Goal: Information Seeking & Learning: Compare options

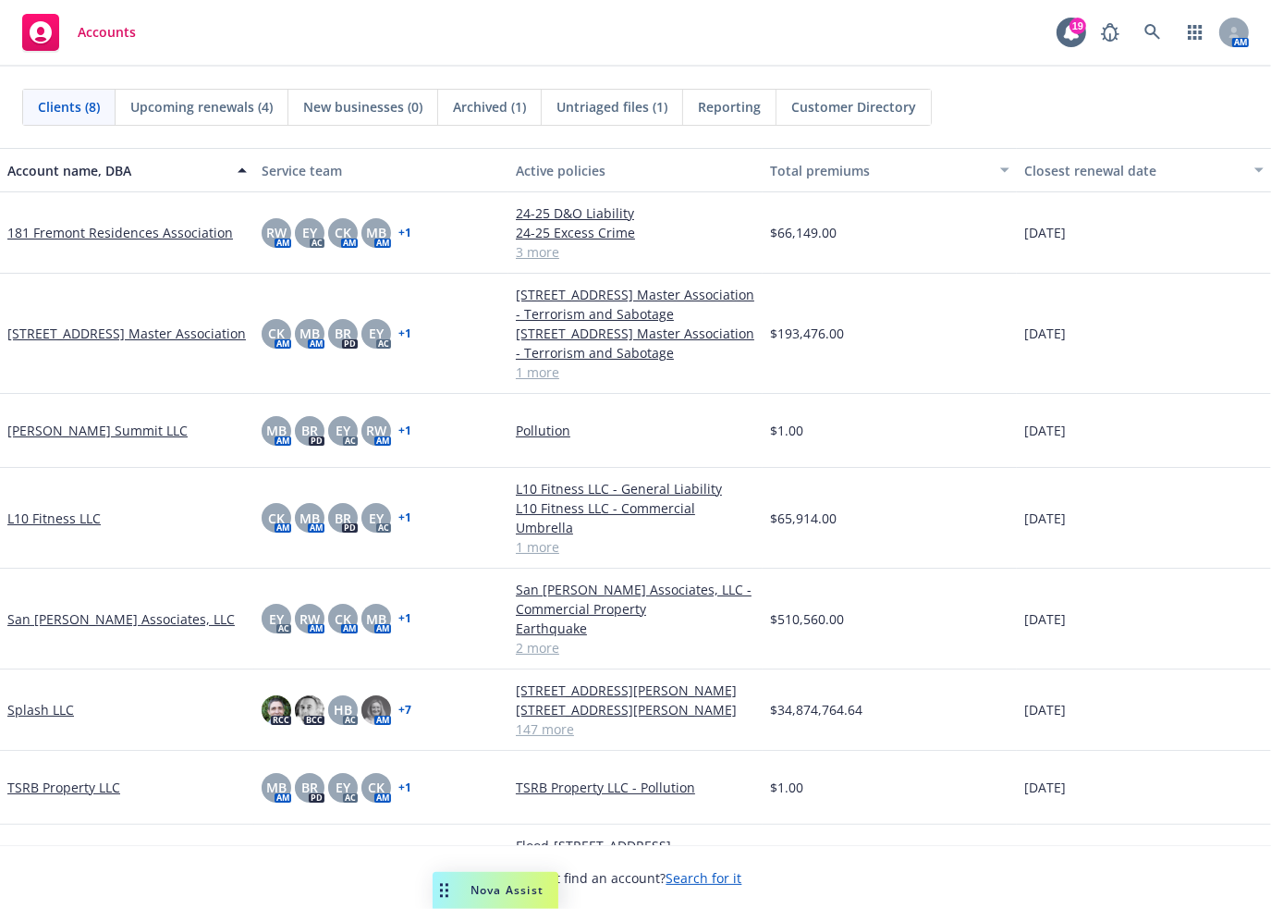
click at [518, 892] on span "Nova Assist" at bounding box center [507, 890] width 73 height 16
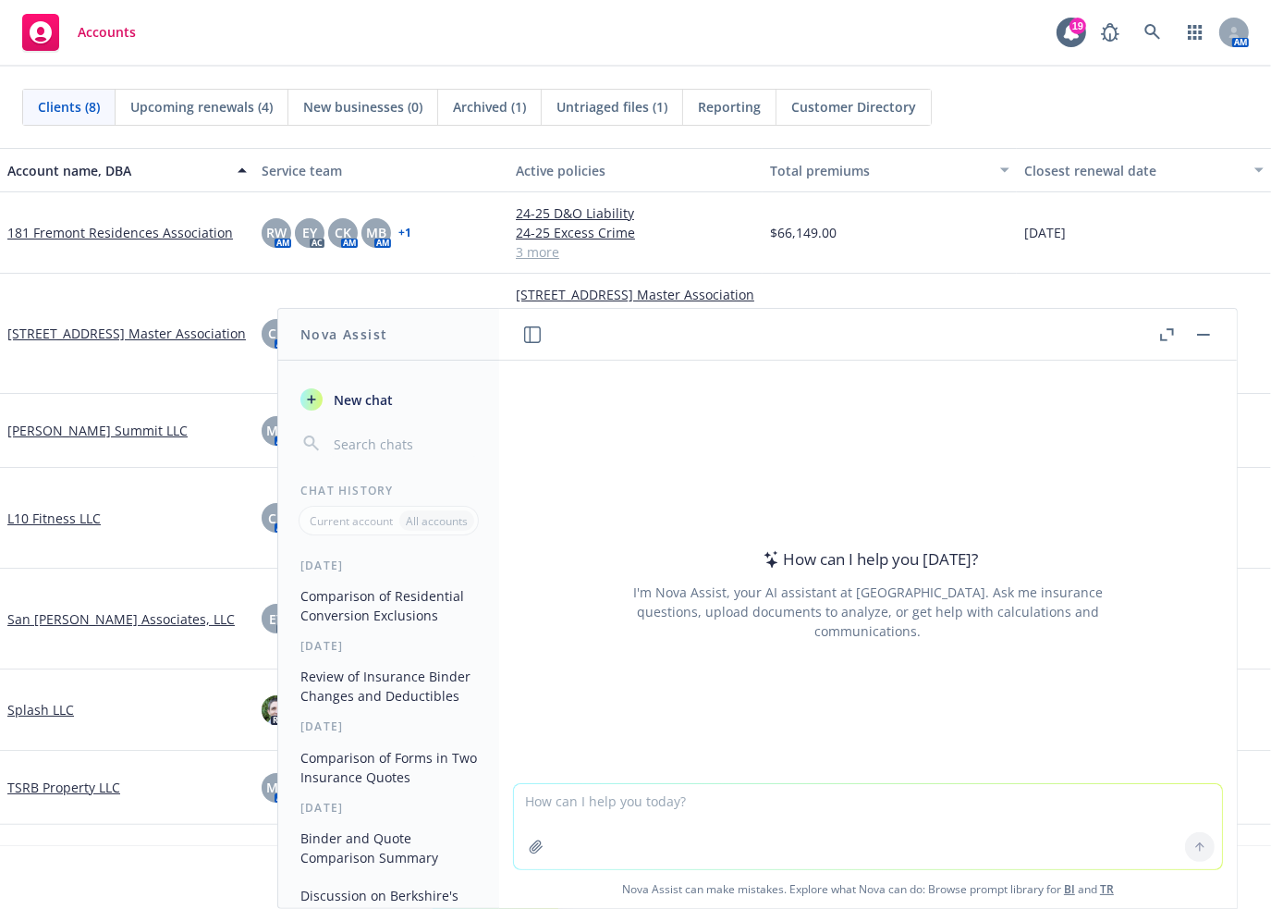
click at [1158, 329] on button "button" at bounding box center [1167, 335] width 22 height 22
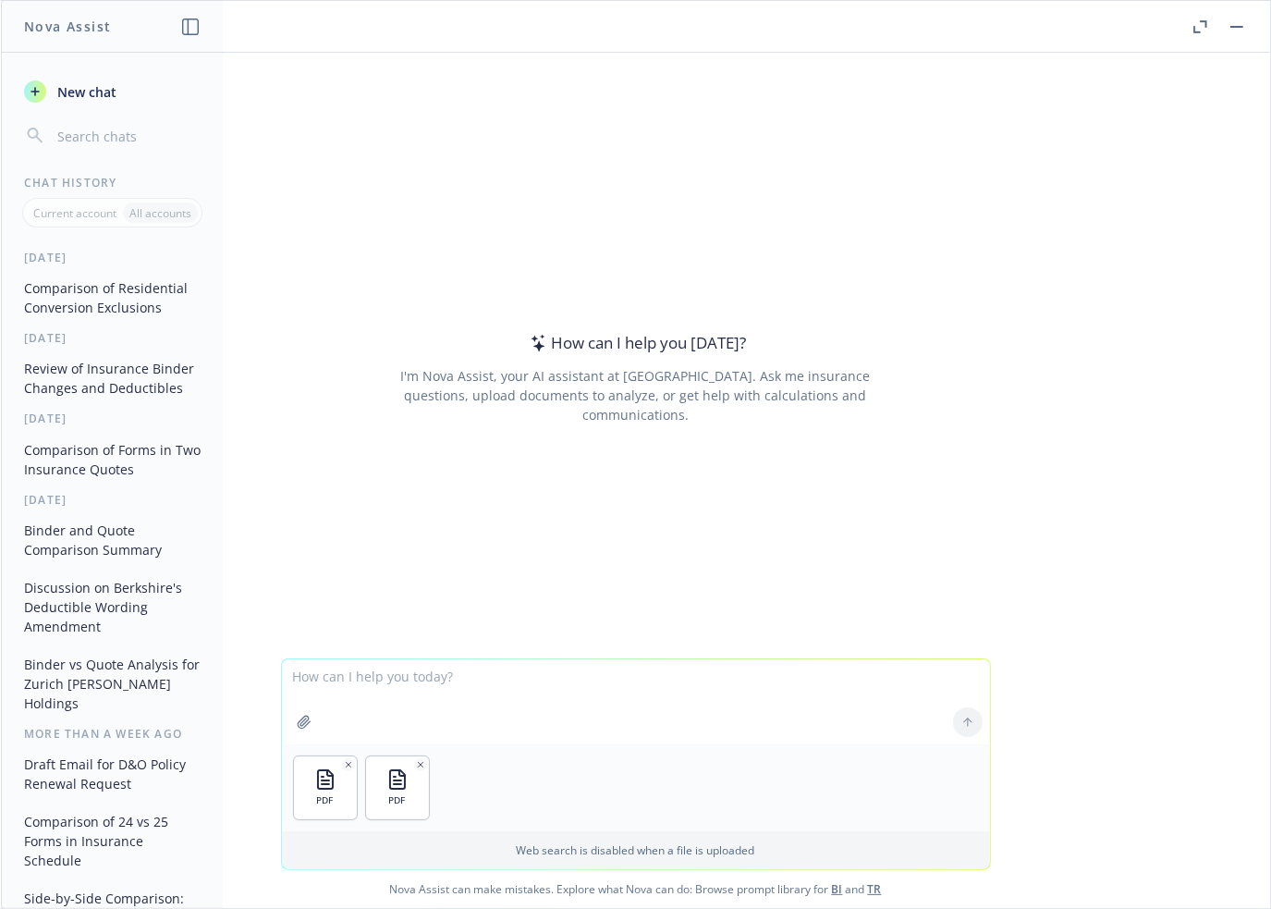
click at [409, 675] on textarea at bounding box center [636, 701] width 708 height 85
type textarea "Compare these 2 quotes and note and differences in the forms"
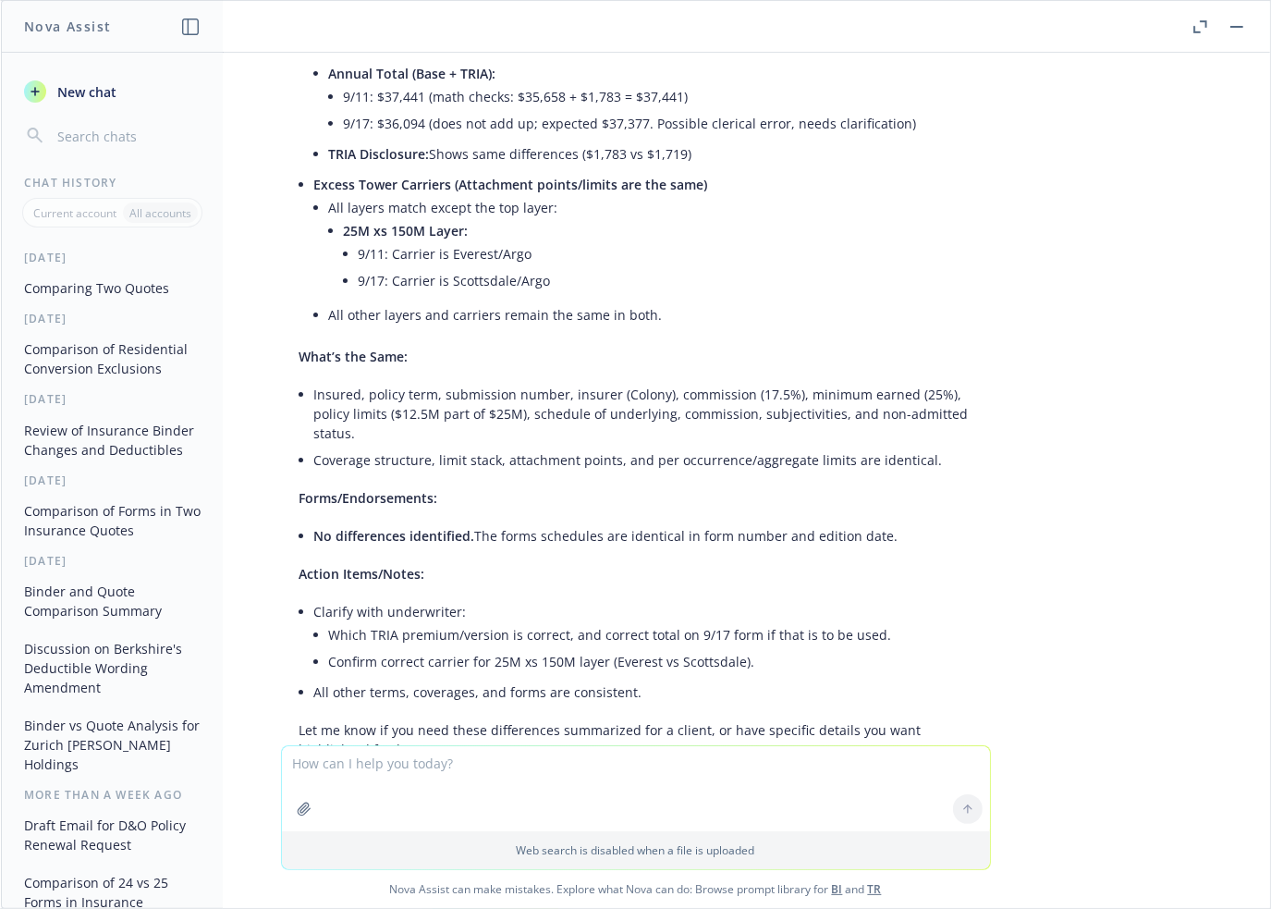
scroll to position [605, 0]
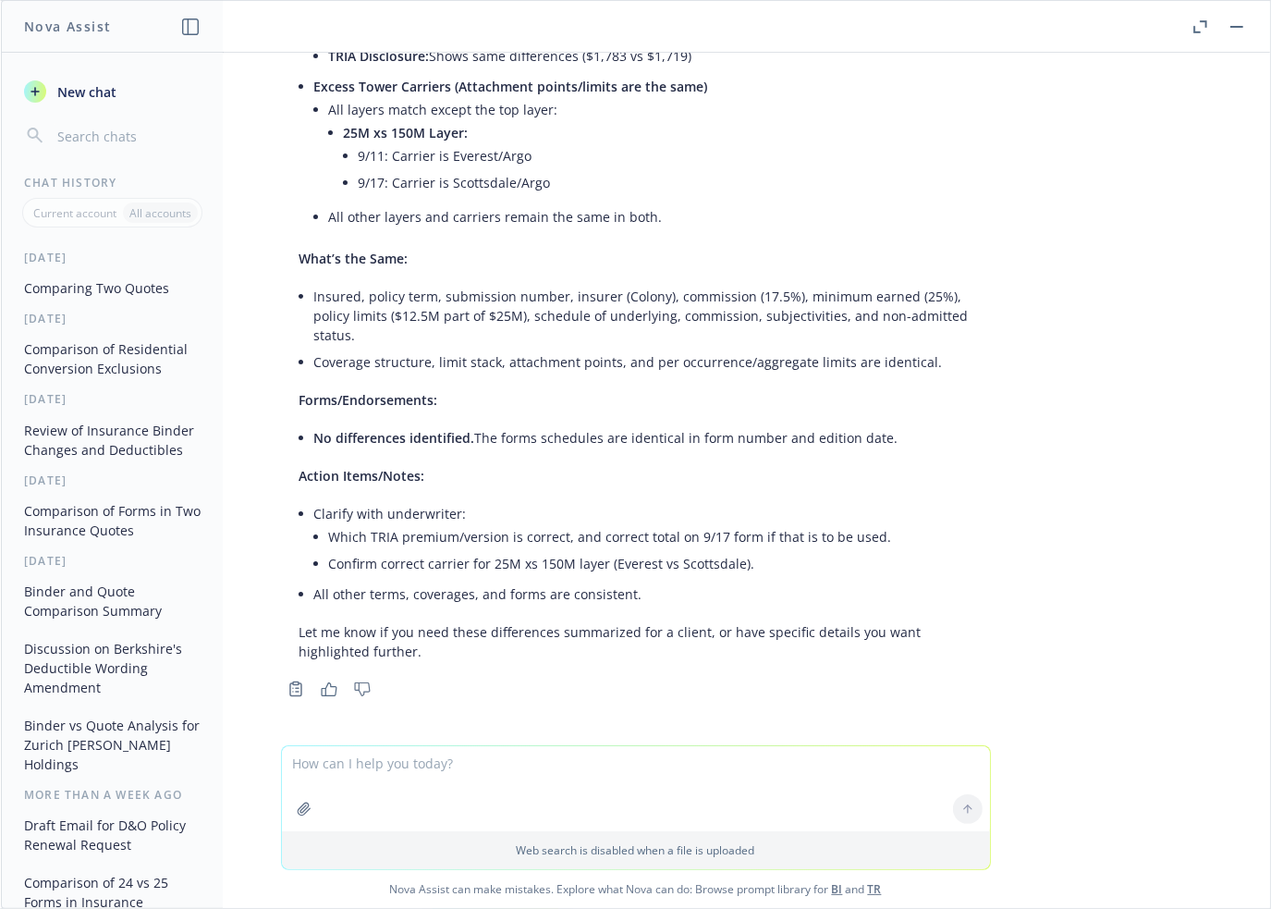
click at [510, 762] on textarea at bounding box center [636, 788] width 708 height 85
type textarea "any changes in the forms?"
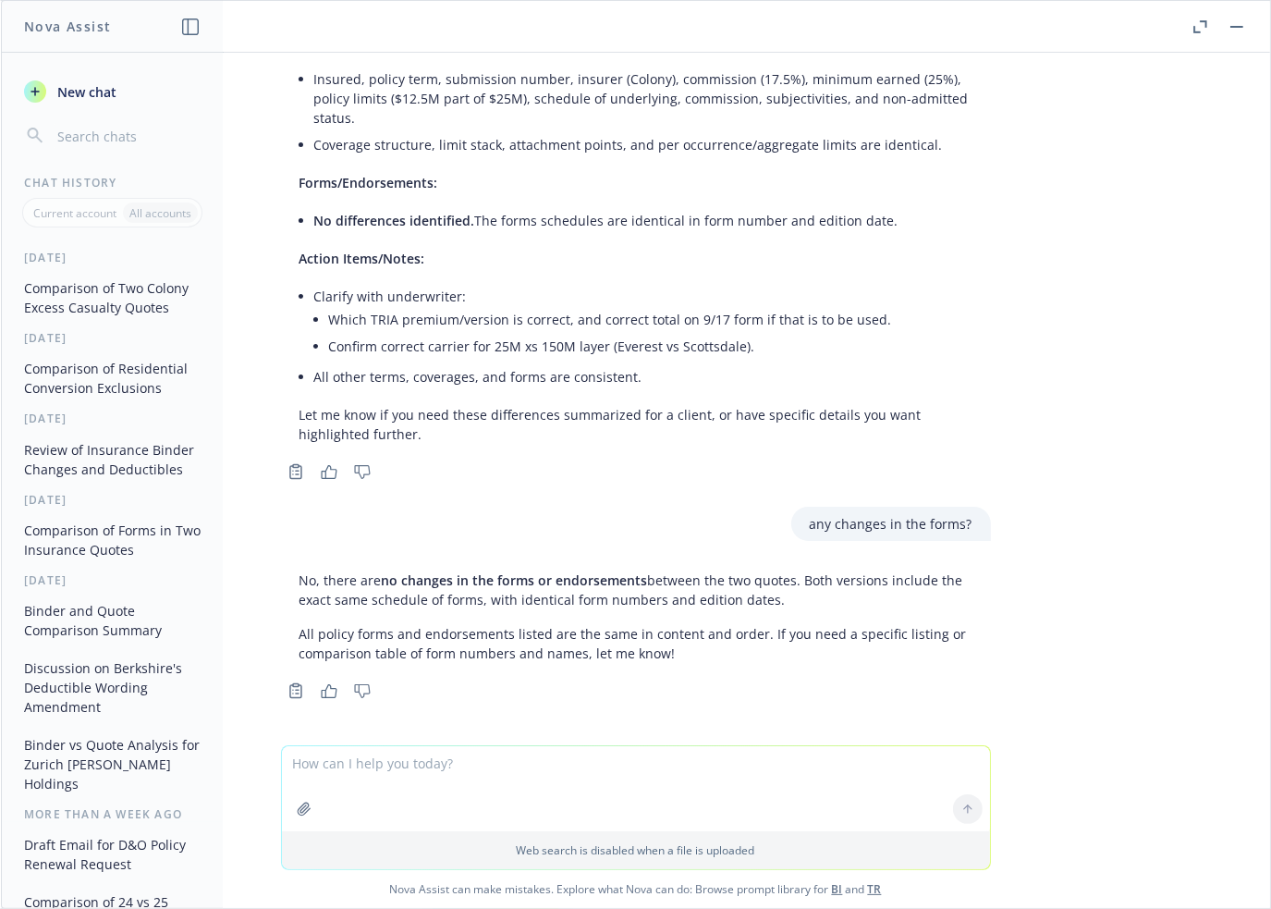
scroll to position [824, 0]
drag, startPoint x: 311, startPoint y: 578, endPoint x: 793, endPoint y: 611, distance: 483.8
click at [793, 611] on div "No, there are no changes in the forms or endorsements between the two quotes. B…" at bounding box center [636, 614] width 710 height 107
copy p "there are no changes in the forms or endorsements between the two quotes. Both …"
click at [1199, 560] on div "pdf [PERSON_NAME] HOLDINGS INC. - REVISED QTE3.pdf pdf [PERSON_NAME] HOLDINGS I…" at bounding box center [636, 399] width 1270 height 693
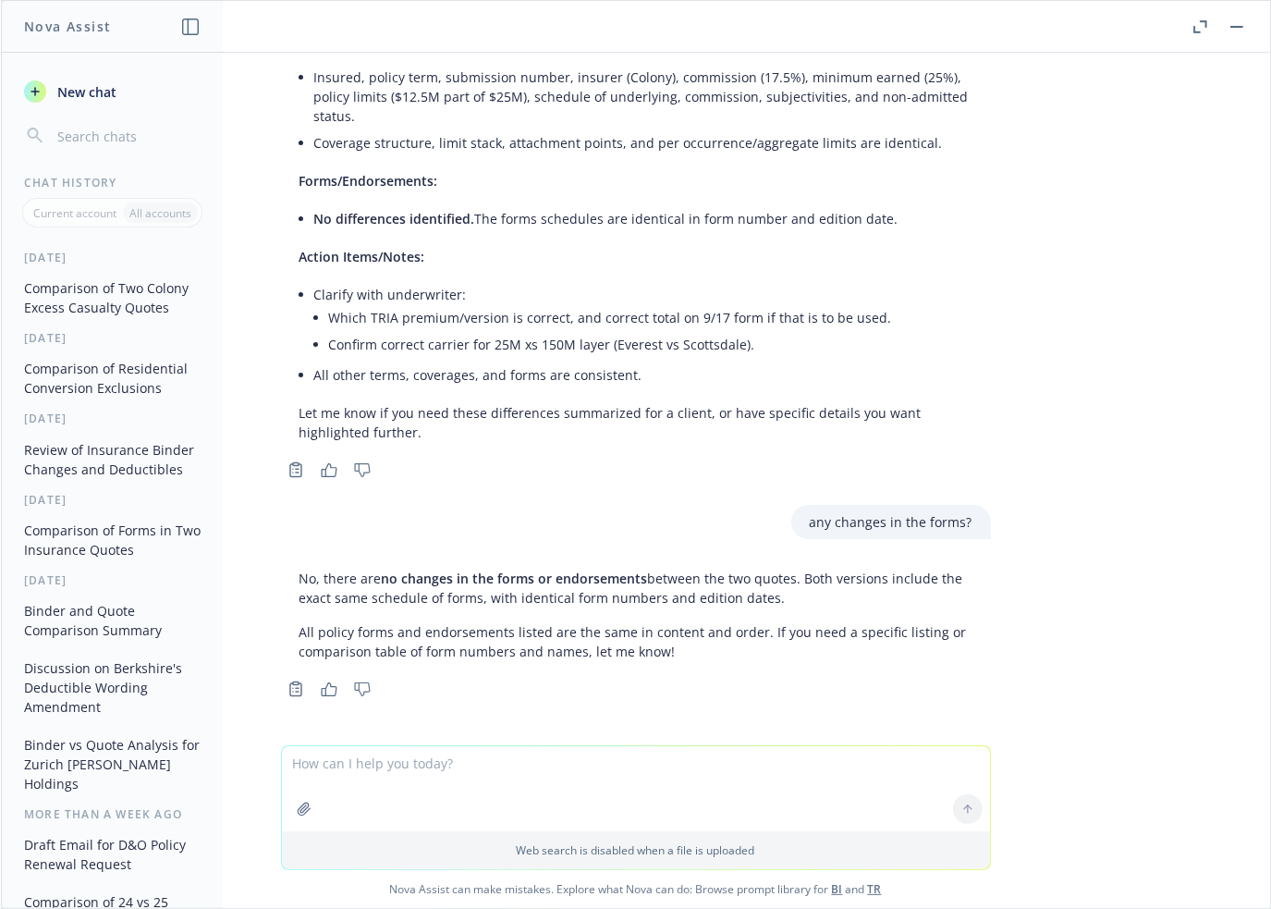
click at [451, 767] on textarea at bounding box center [636, 788] width 708 height 85
paste textarea "XP242-0815 Underlying Claims-Made Coverage XP03-0815 Exclusion - Care, Custody …"
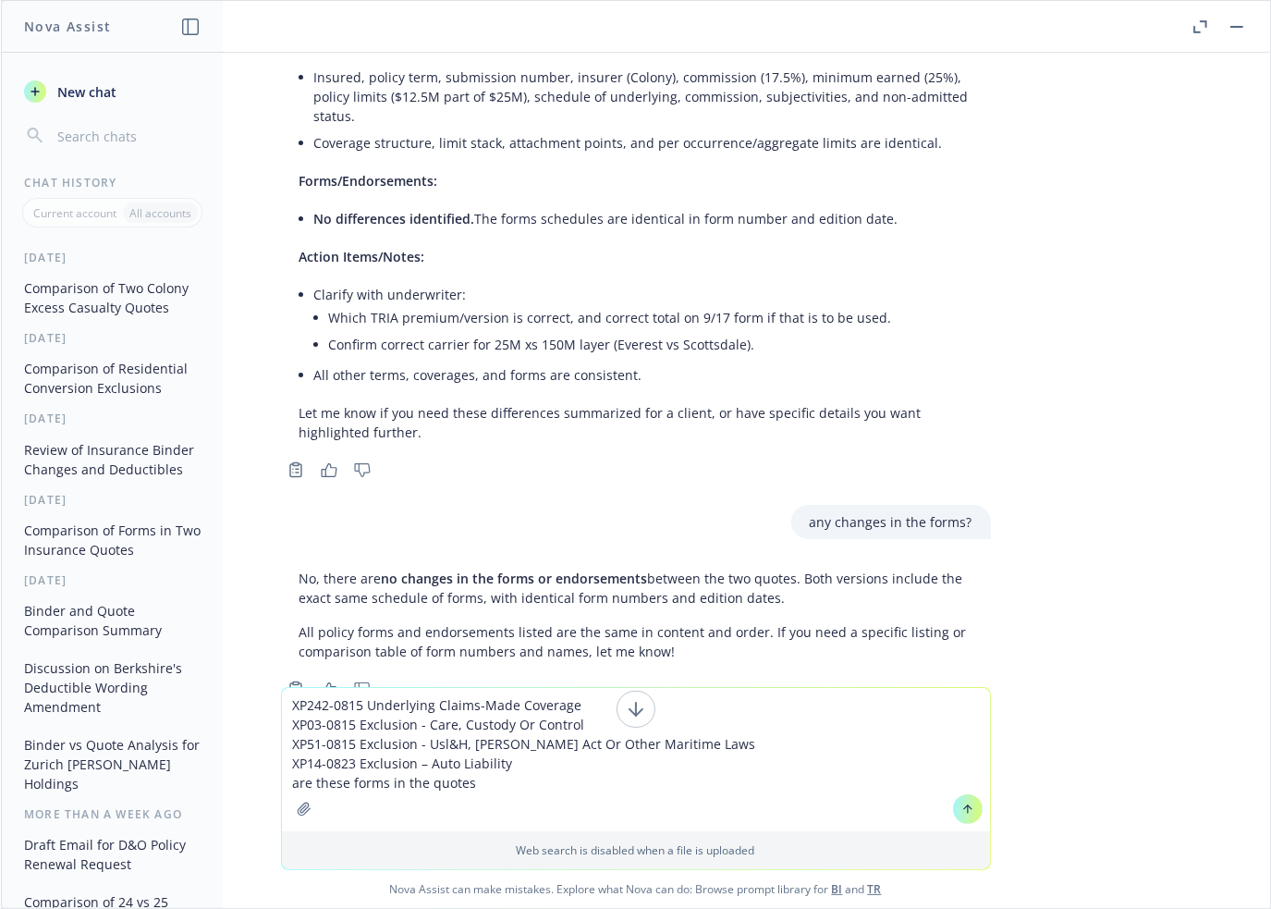
type textarea "XP242-0815 Underlying Claims-Made Coverage XP03-0815 Exclusion - Care, Custody …"
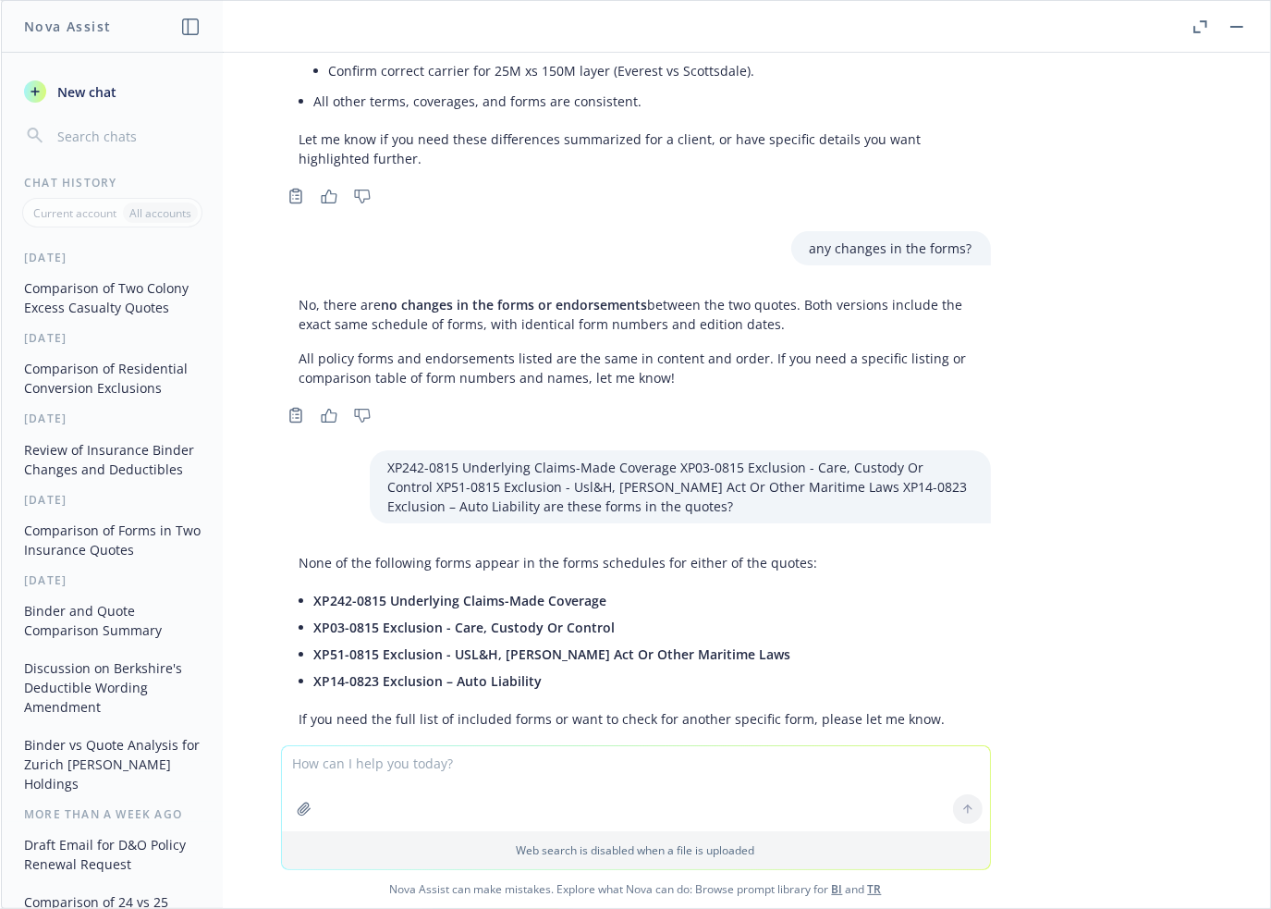
scroll to position [1165, 0]
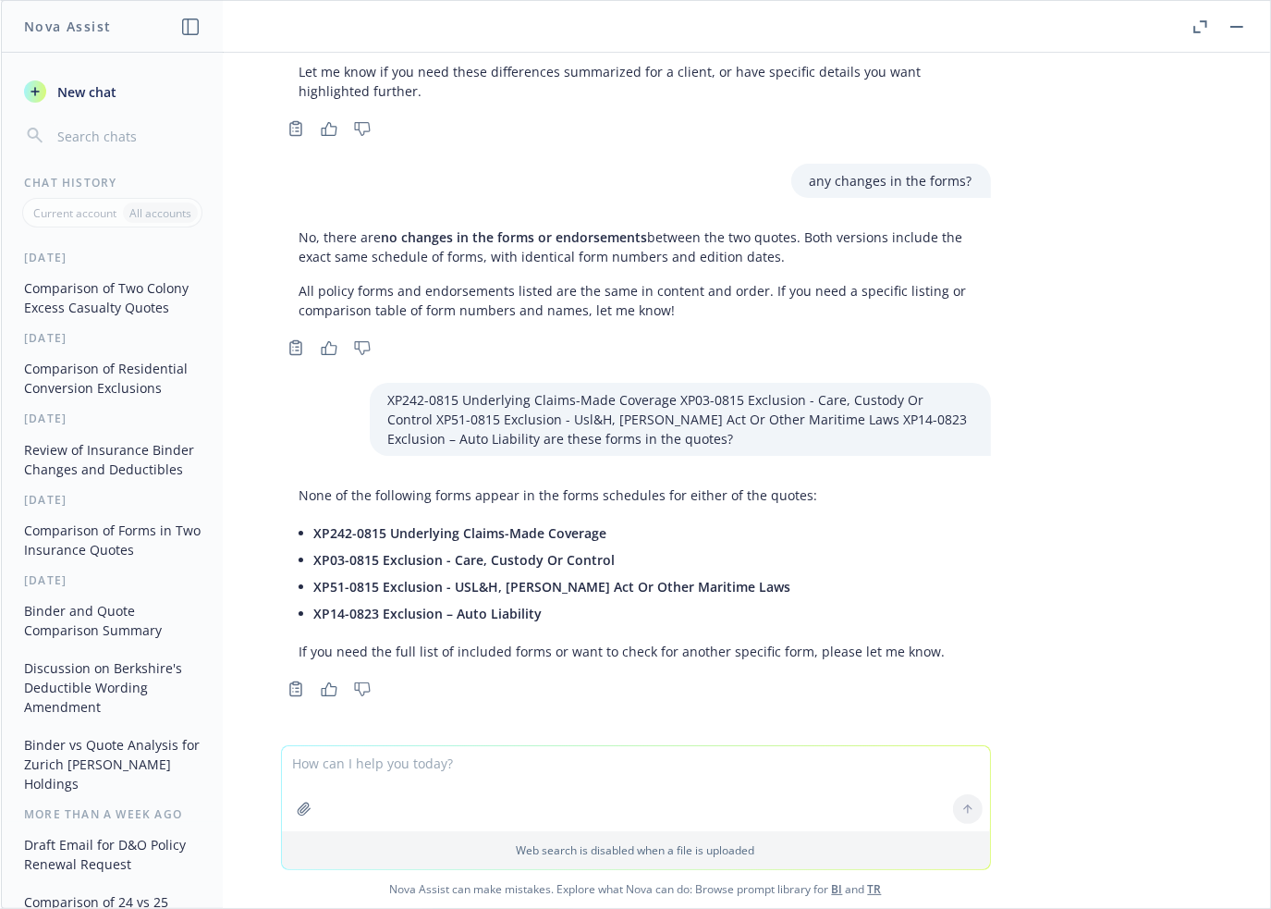
click at [1102, 216] on div "pdf [PERSON_NAME] HOLDINGS INC. - REVISED QTE3.pdf pdf [PERSON_NAME] HOLDINGS I…" at bounding box center [636, 399] width 1270 height 693
click at [416, 678] on textarea at bounding box center [636, 701] width 708 height 85
type textarea "compare these 2 binders and note any changes"
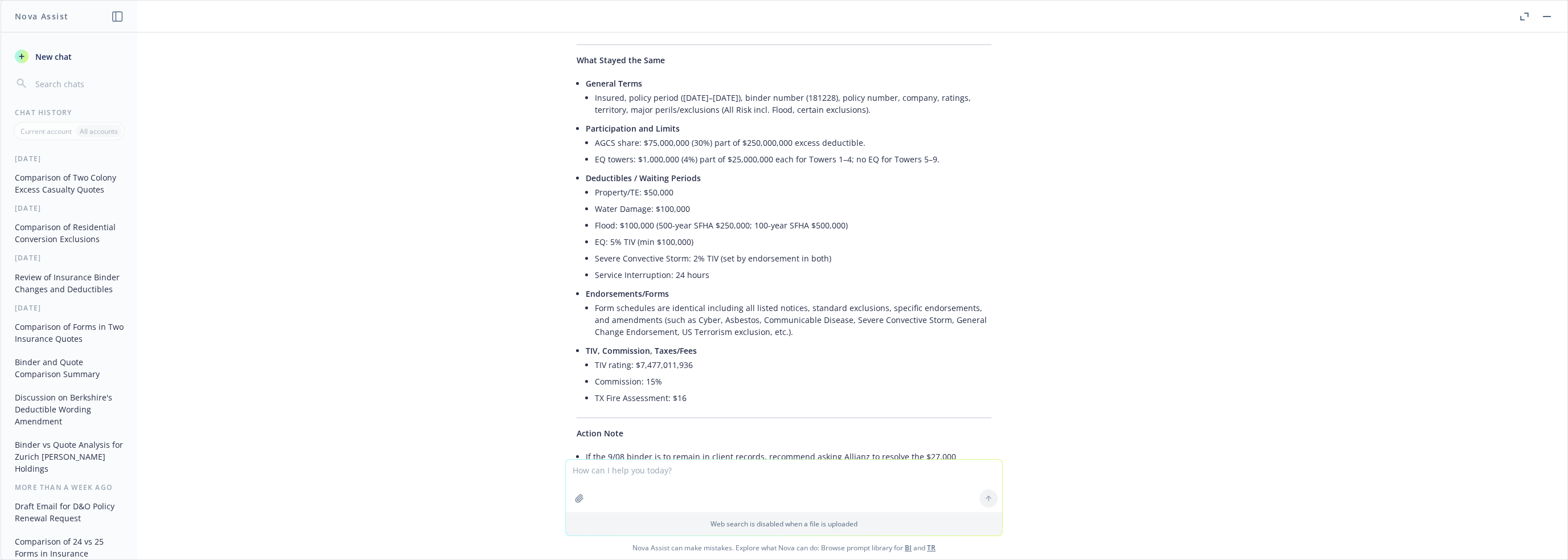
scroll to position [1652, 0]
